Goal: Information Seeking & Learning: Learn about a topic

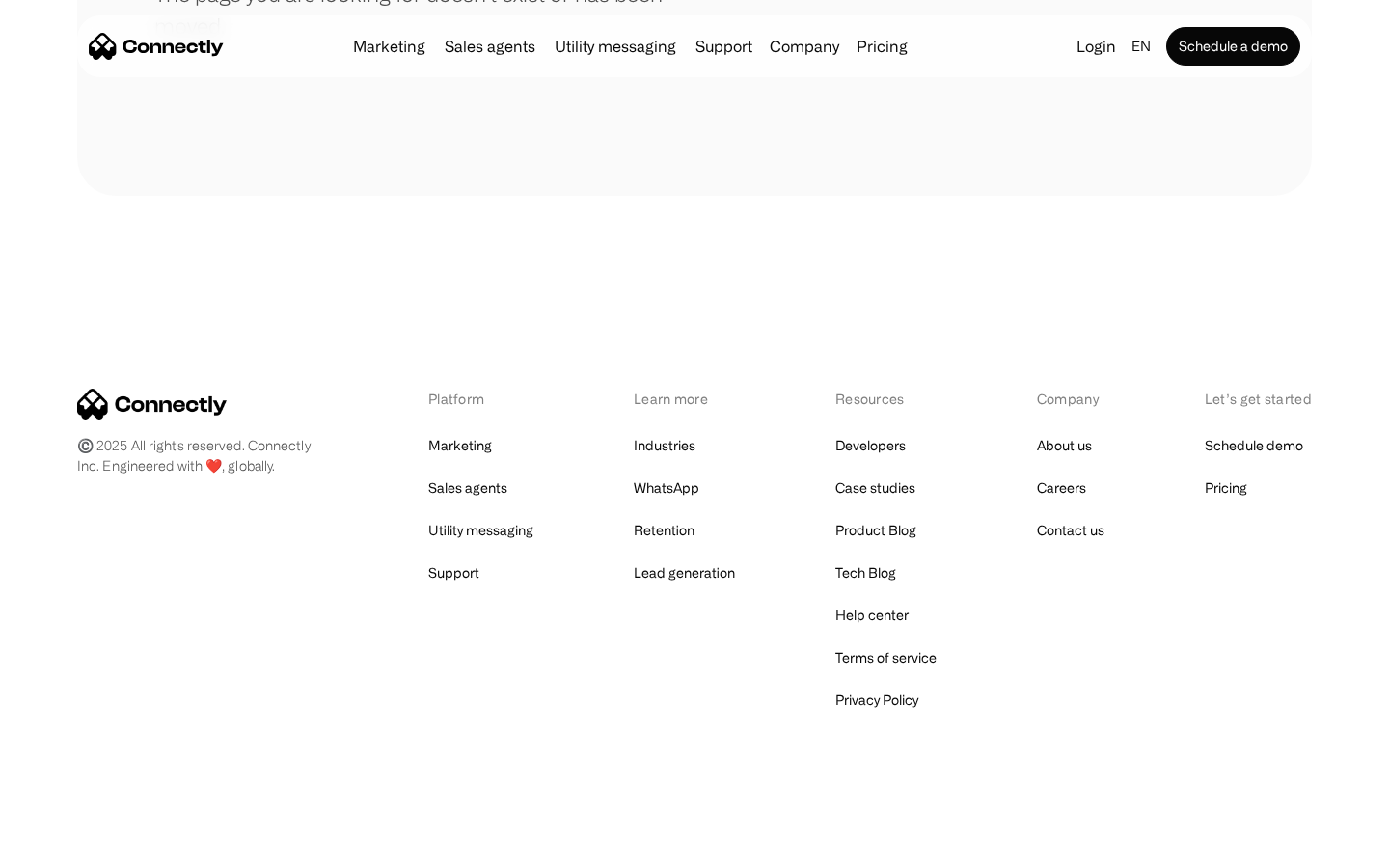
scroll to position [352, 0]
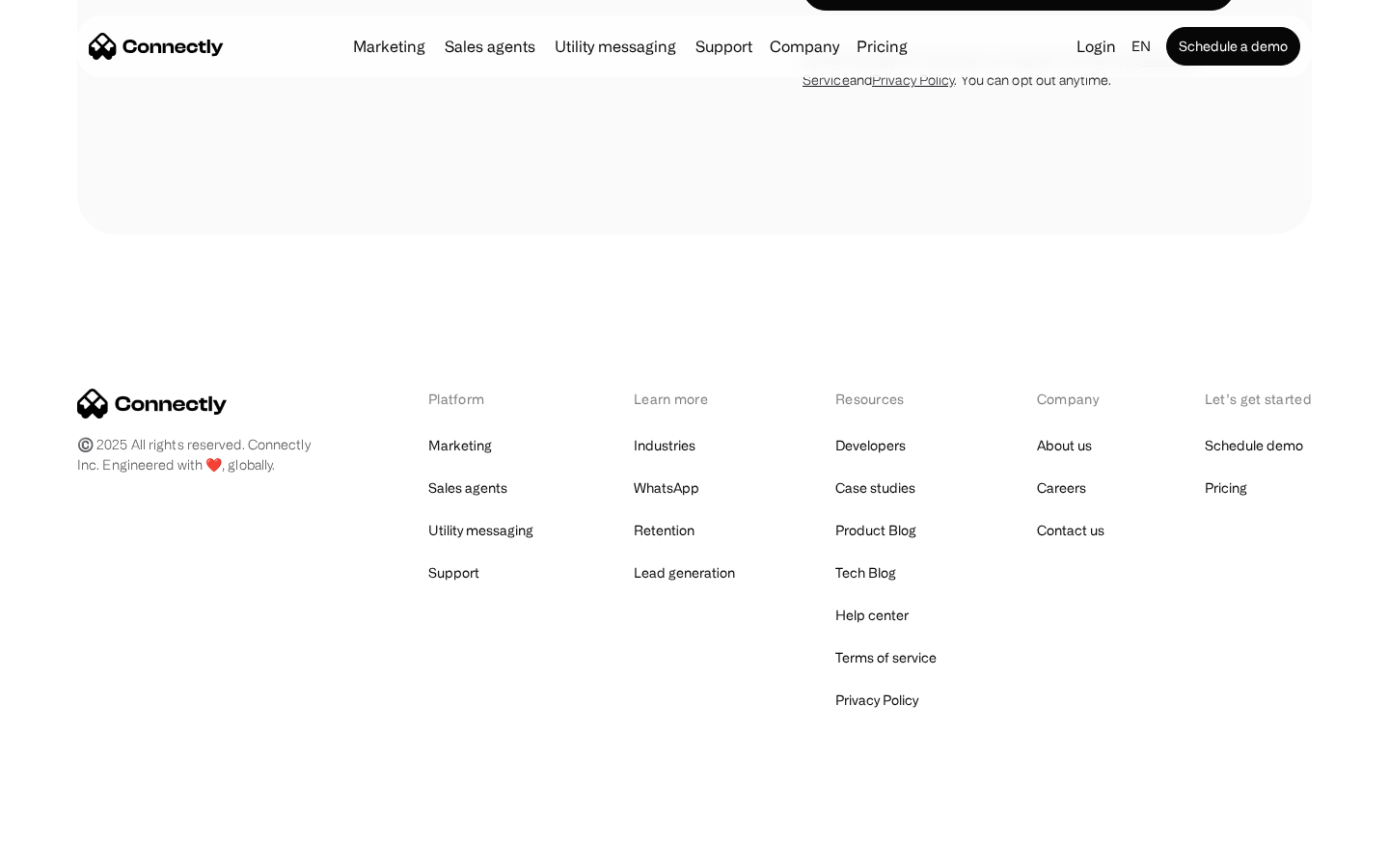
scroll to position [3648, 0]
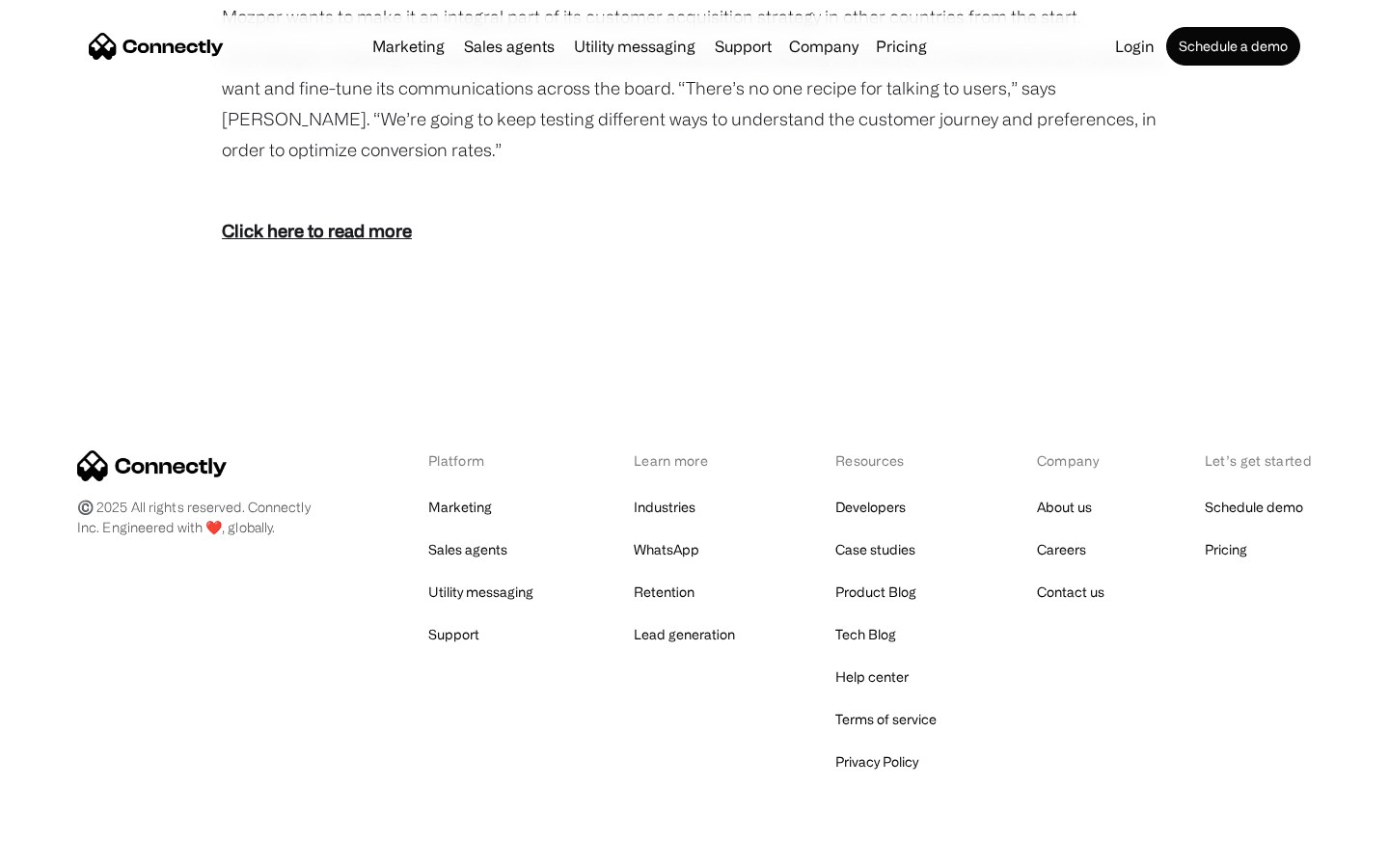
scroll to position [2641, 0]
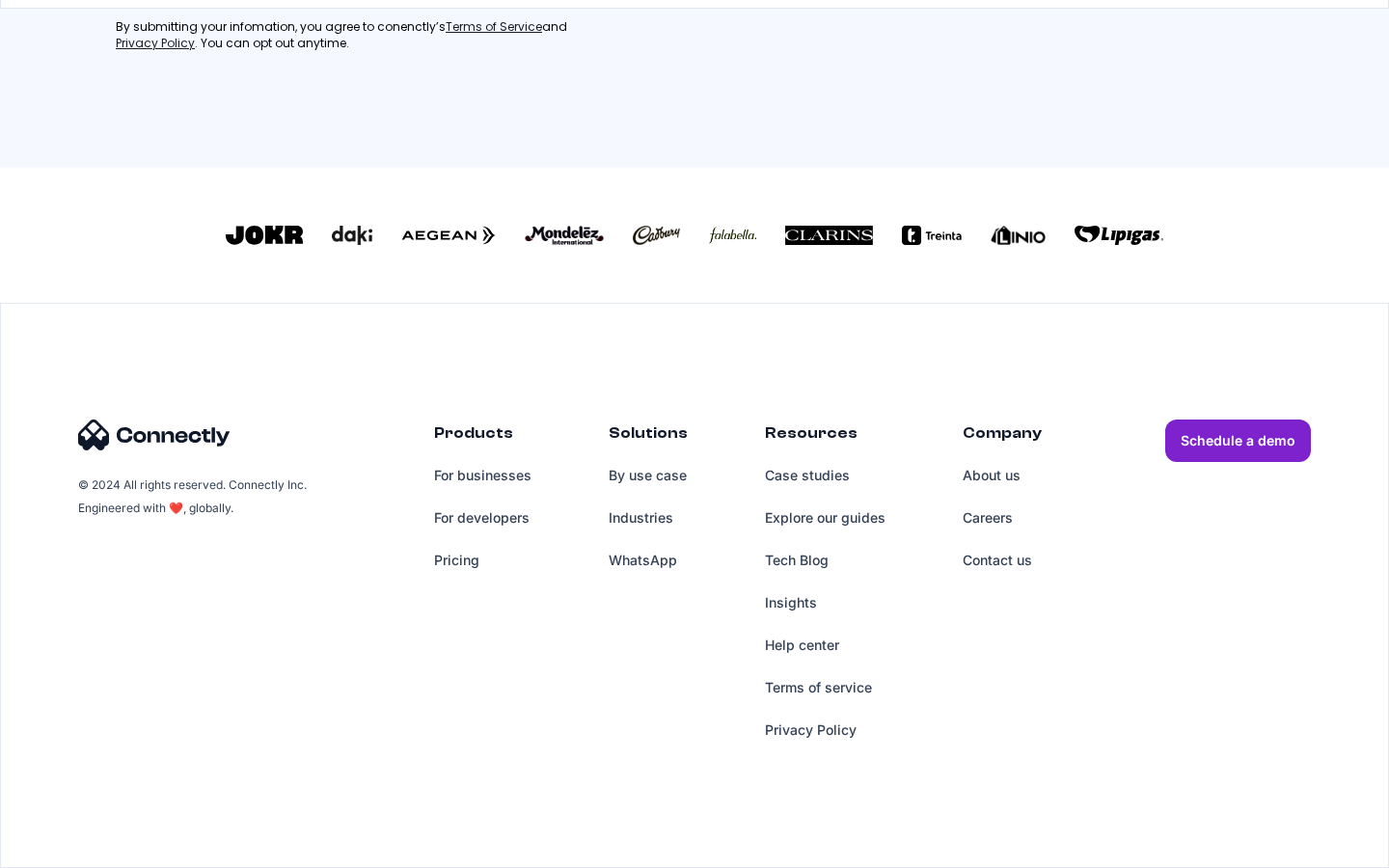
scroll to position [845, 0]
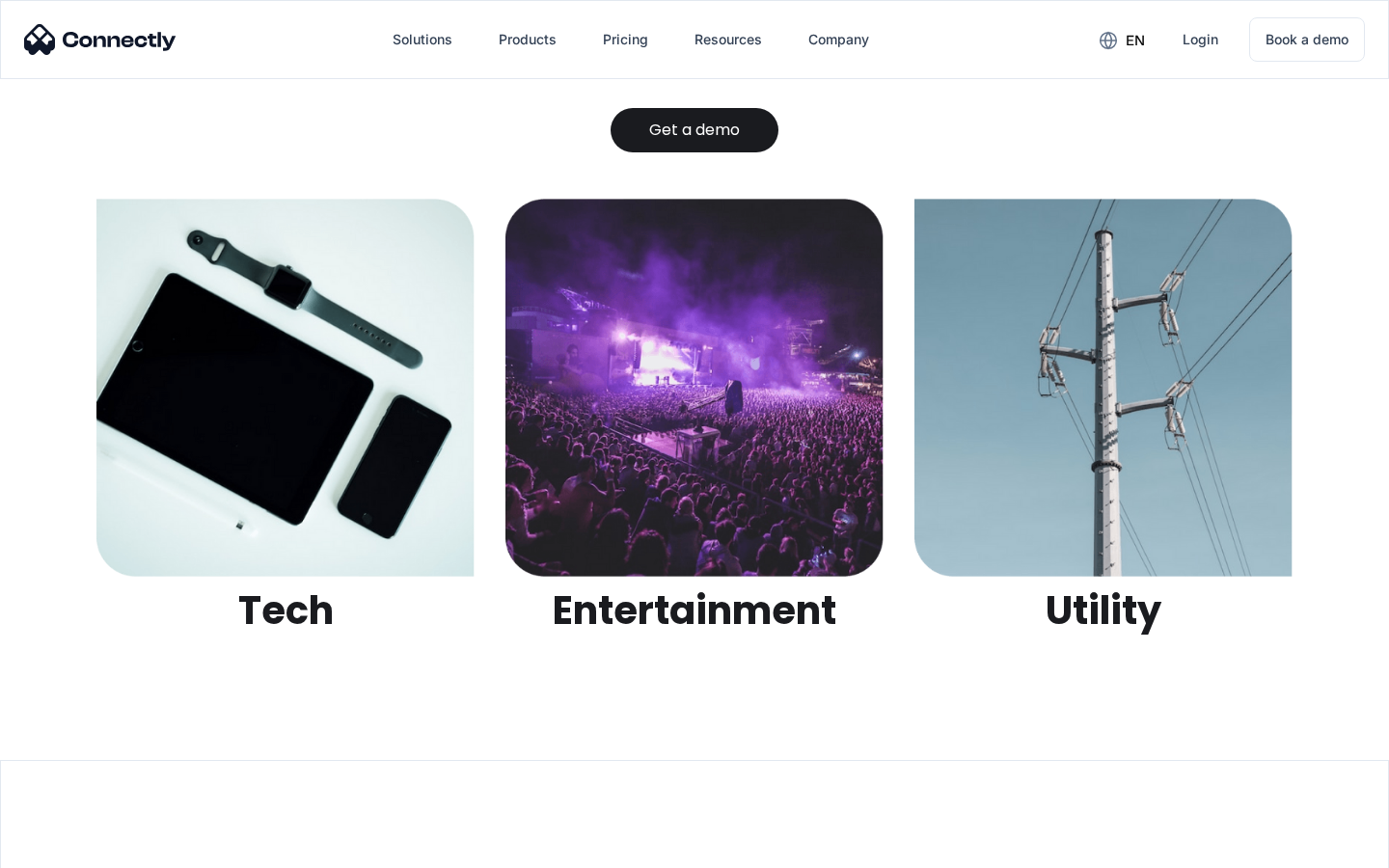
scroll to position [6084, 0]
